Goal: Information Seeking & Learning: Find specific fact

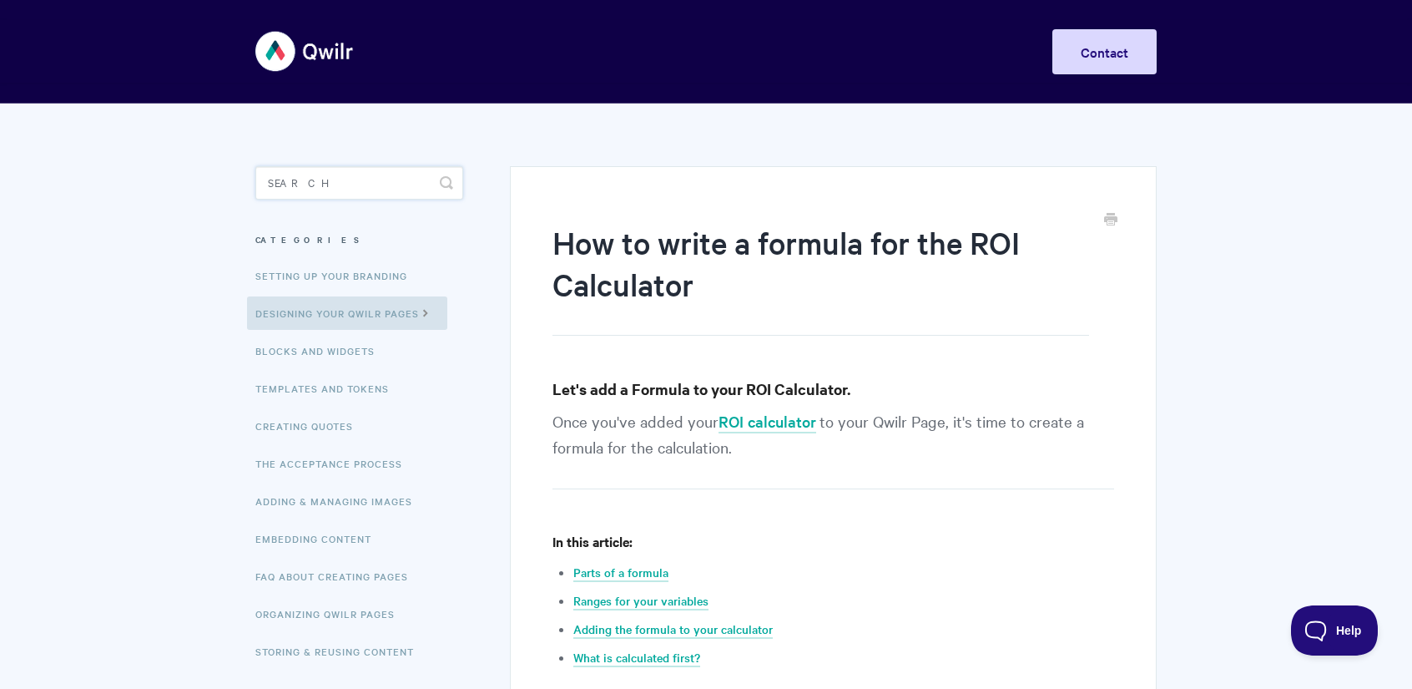
click at [331, 188] on input "Search" at bounding box center [359, 182] width 208 height 33
type input "outputs"
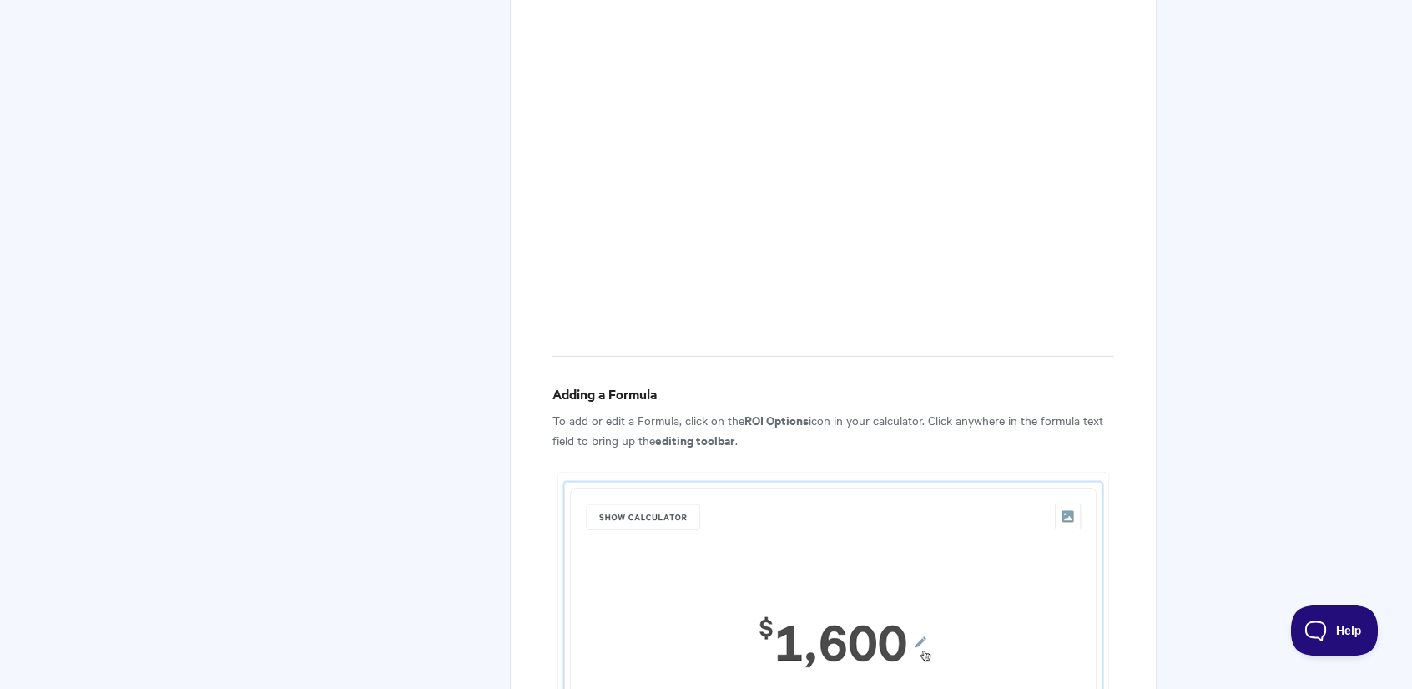
scroll to position [973, 0]
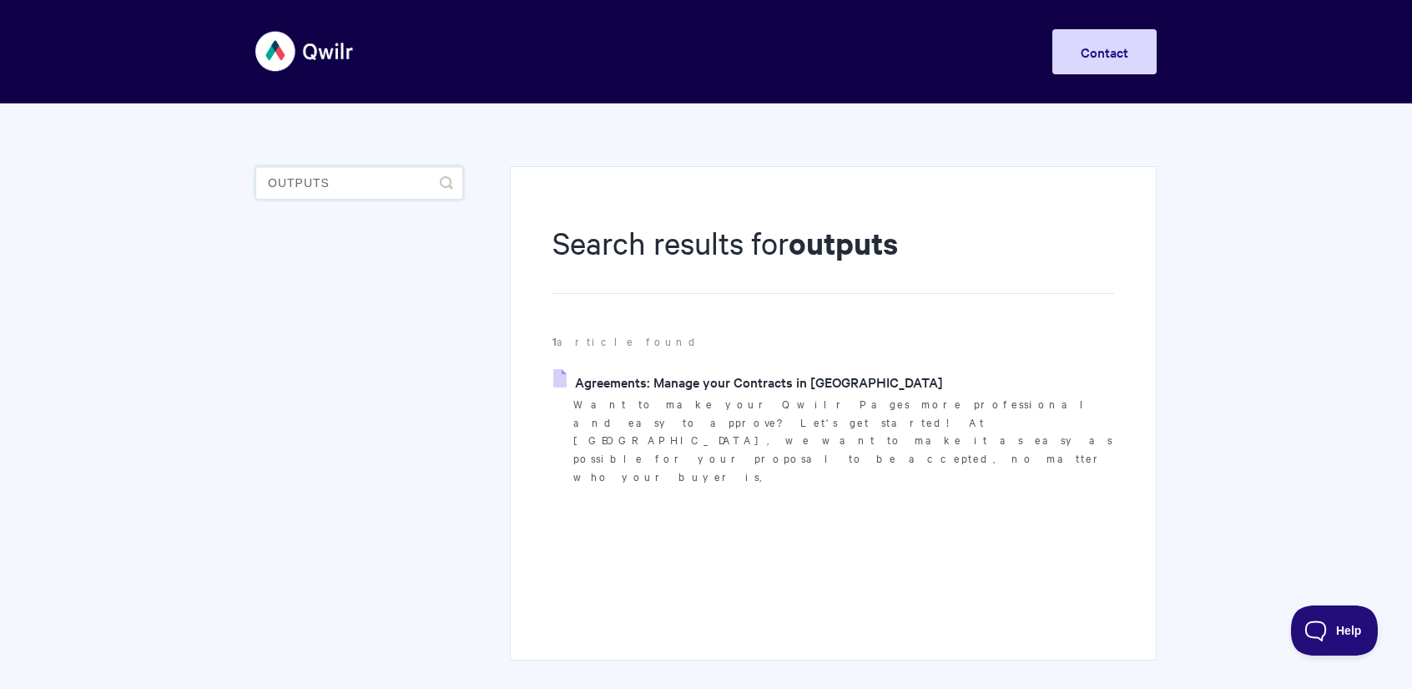
drag, startPoint x: 159, startPoint y: 162, endPoint x: 141, endPoint y: 158, distance: 18.0
click at [131, 158] on body "Toggle Navigation Home Getting Started Creating & Editing Pages Sharing & Analy…" at bounding box center [706, 389] width 1412 height 779
